Goal: Find specific page/section: Find specific page/section

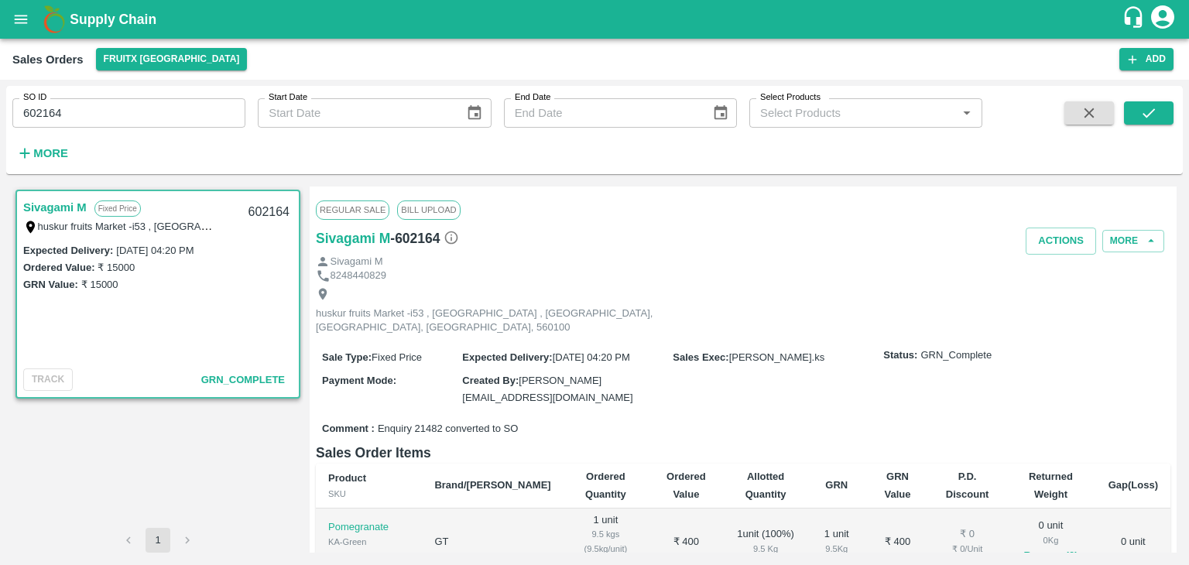
click at [1081, 125] on span at bounding box center [1089, 132] width 62 height 63
click at [1081, 117] on icon "button" at bounding box center [1089, 112] width 17 height 17
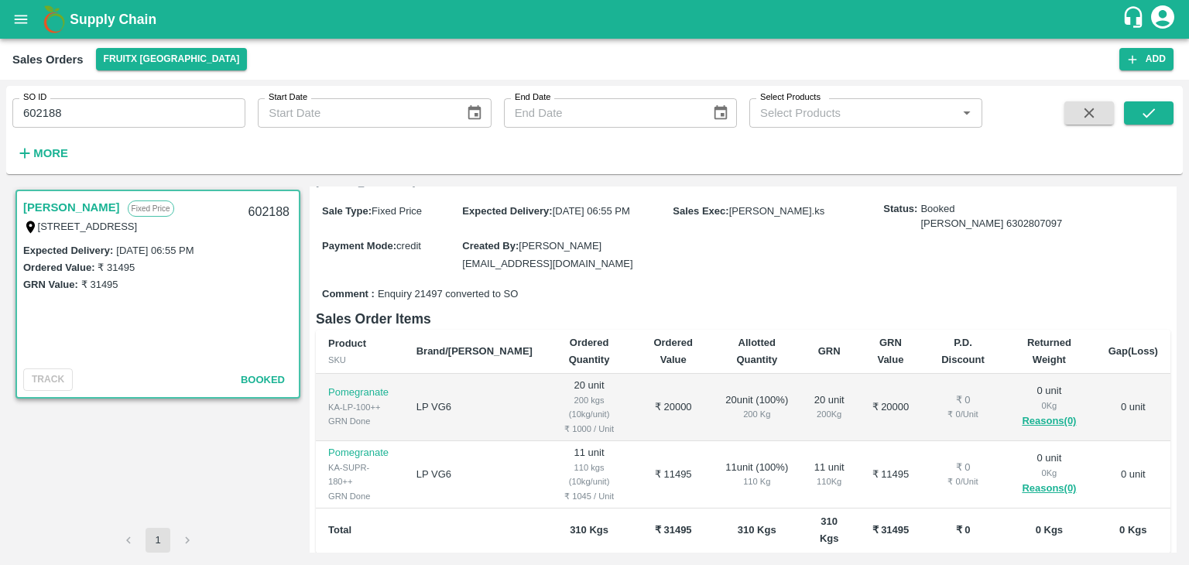
scroll to position [115, 0]
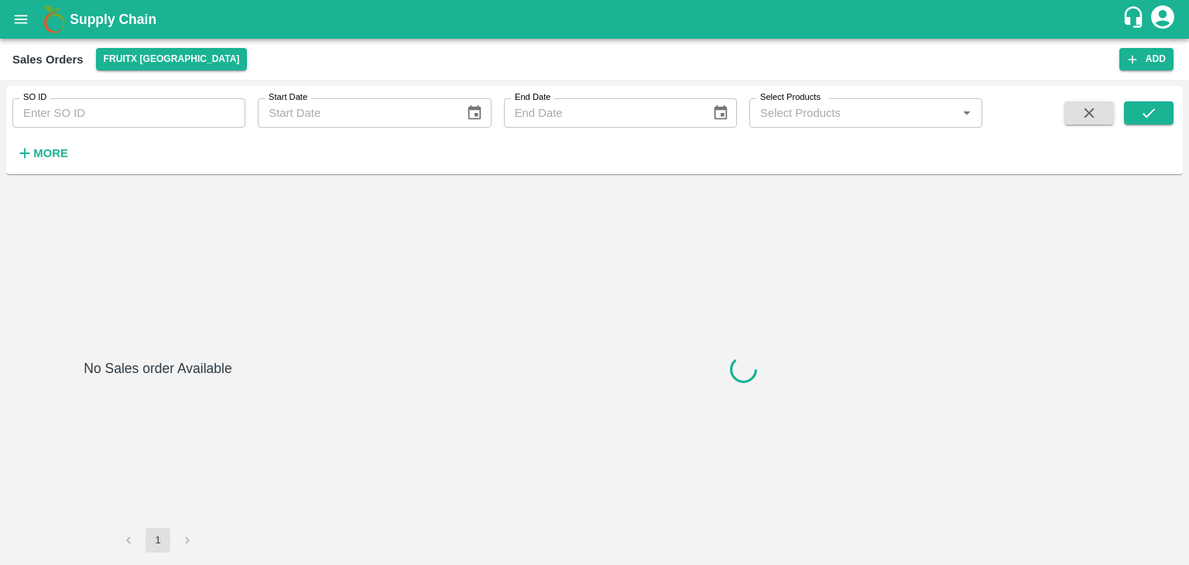
type input "602192"
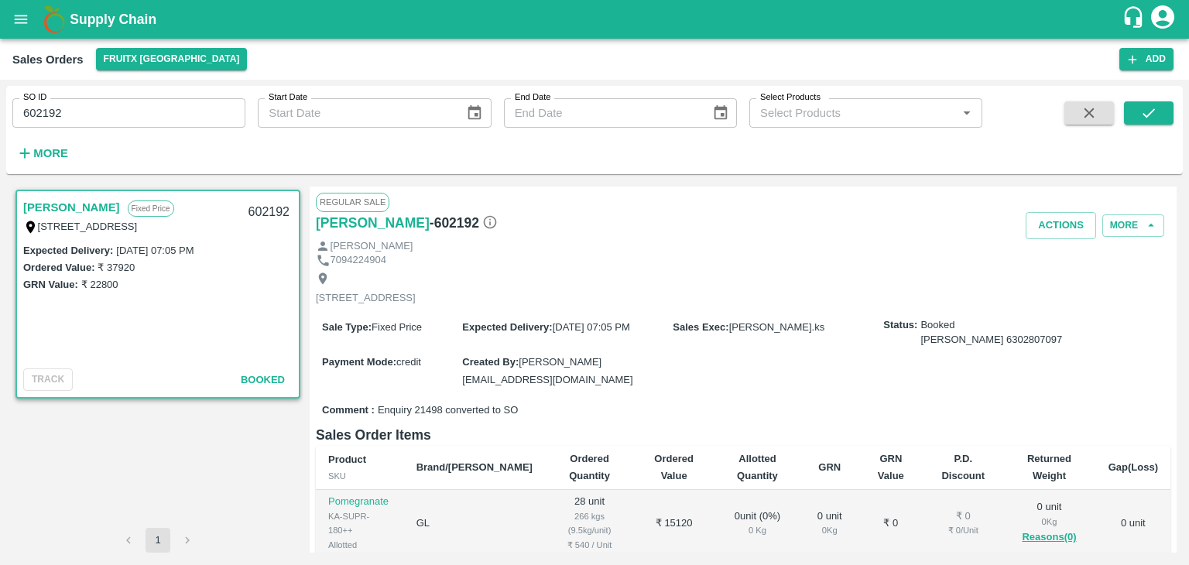
scroll to position [108, 0]
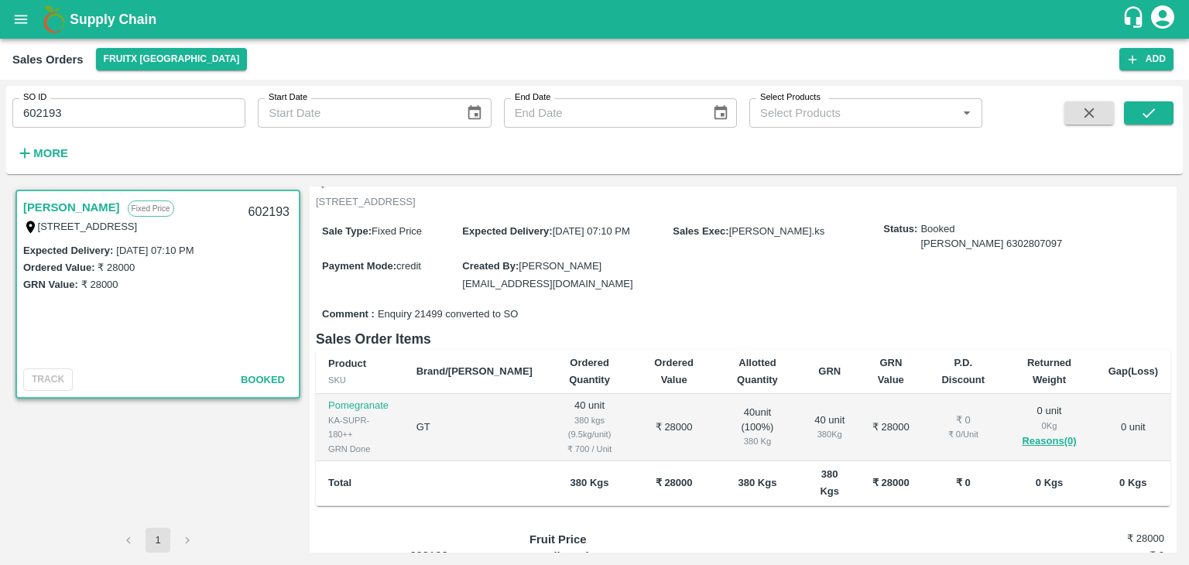
scroll to position [96, 0]
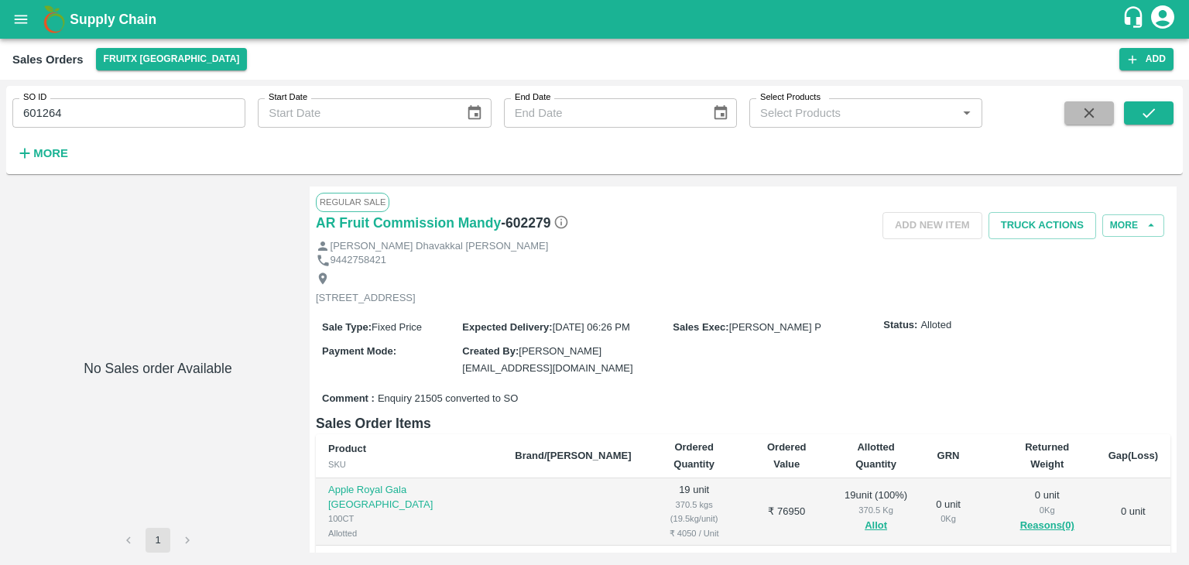
click at [1091, 110] on icon "button" at bounding box center [1089, 113] width 10 height 10
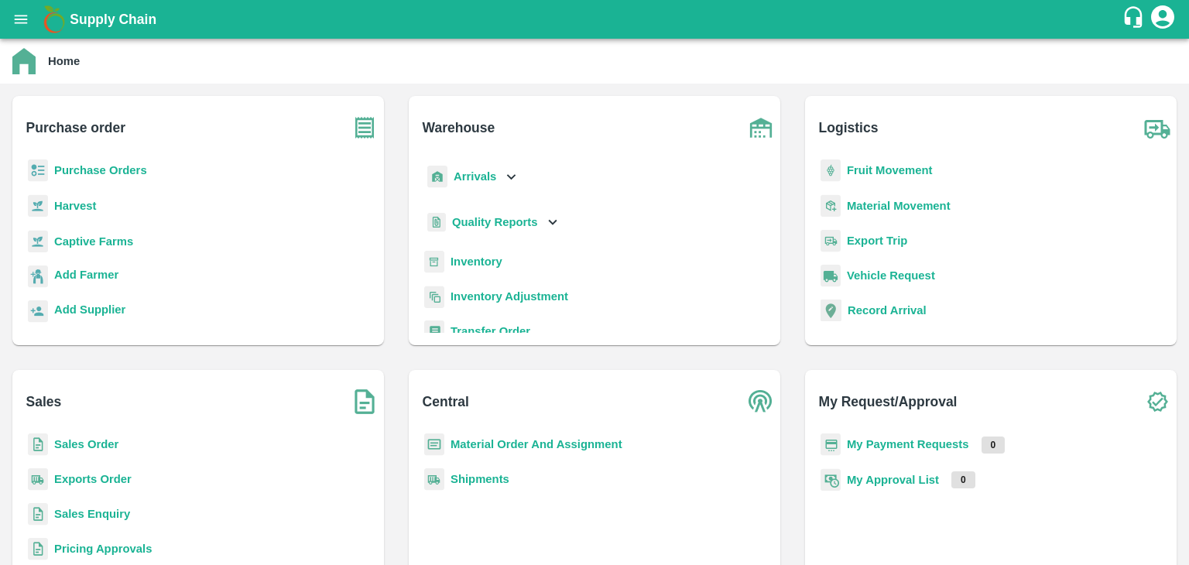
click at [93, 440] on b "Sales Order" at bounding box center [86, 444] width 64 height 12
